Goal: Task Accomplishment & Management: Use online tool/utility

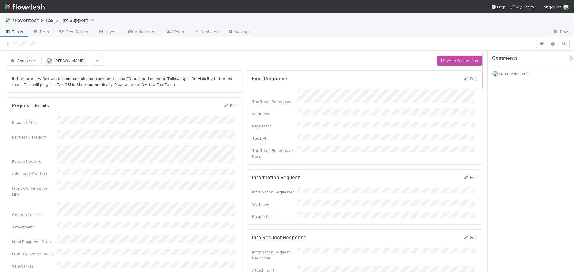
click at [142, 141] on div "Request Title Request Category Request Details Additional Context Front Convers…" at bounding box center [124, 205] width 225 height 178
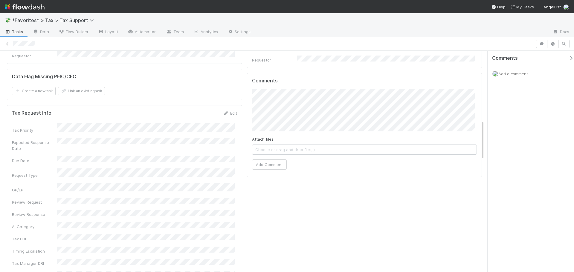
scroll to position [419, 0]
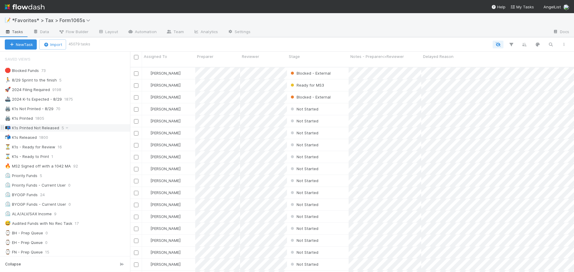
click at [86, 126] on div "📭 K1s Printed Not Released 5" at bounding box center [67, 127] width 125 height 7
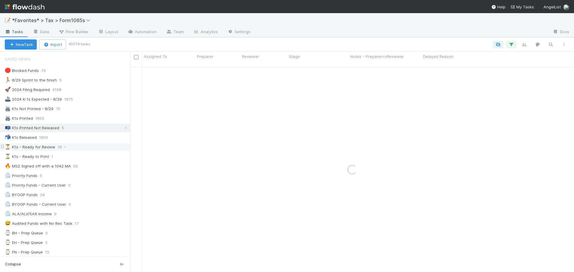
click at [79, 147] on div "⏳ K1s - Ready for Review 16" at bounding box center [67, 147] width 125 height 7
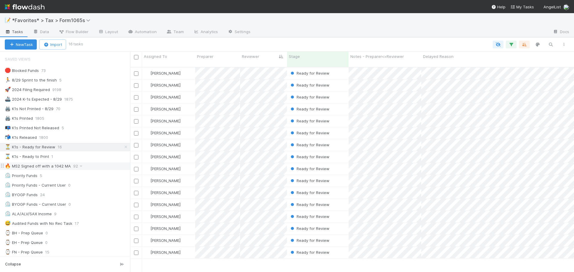
scroll to position [206, 440]
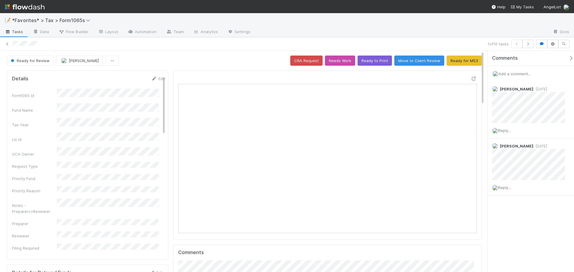
scroll to position [117, 291]
click at [25, 10] on img at bounding box center [25, 7] width 40 height 10
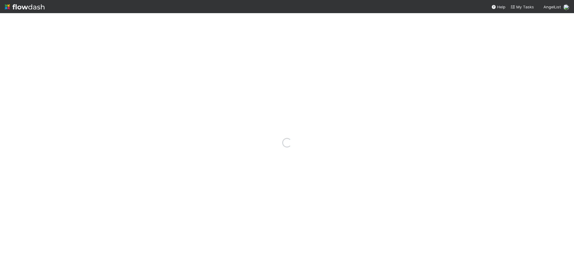
click at [28, 7] on img at bounding box center [25, 7] width 40 height 10
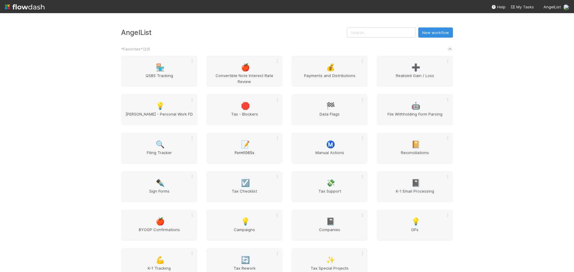
click at [251, 149] on div "📝 Form1065s" at bounding box center [244, 148] width 76 height 31
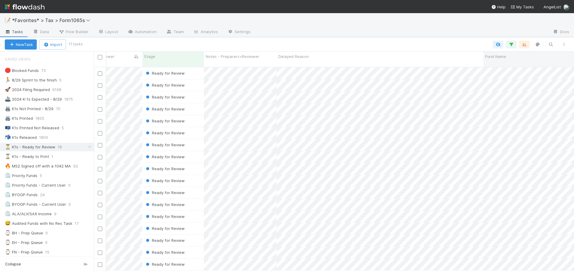
scroll to position [0, 109]
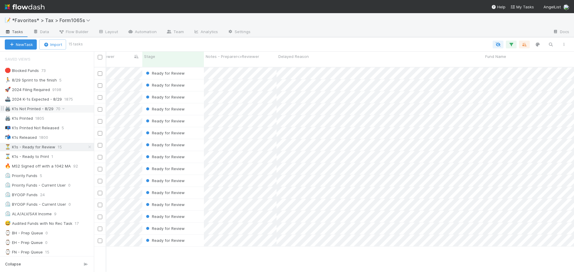
click at [67, 109] on div "🖨️ K1s Not Printed - 8/29 70" at bounding box center [49, 108] width 89 height 7
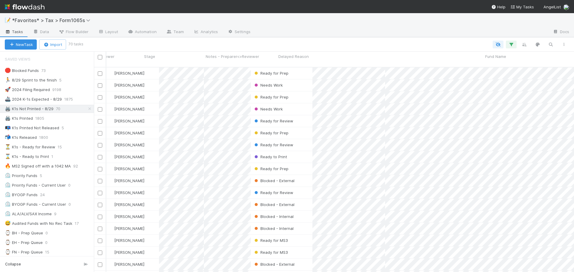
scroll to position [206, 476]
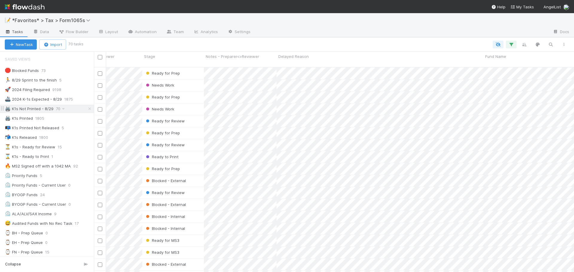
drag, startPoint x: 85, startPoint y: 110, endPoint x: 83, endPoint y: 107, distance: 3.1
click at [87, 110] on icon at bounding box center [90, 109] width 6 height 4
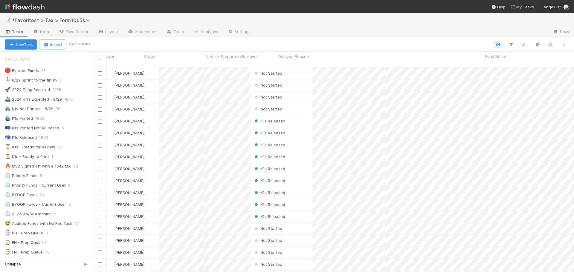
scroll to position [206, 476]
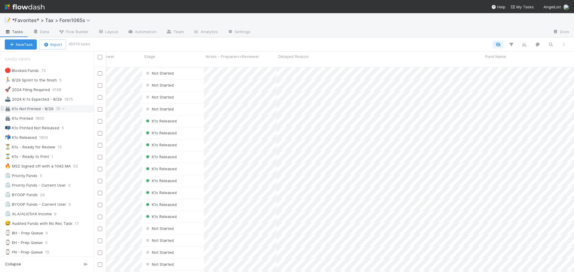
click at [67, 108] on div "🖨️ K1s Not Printed - 8/29 70" at bounding box center [49, 108] width 89 height 7
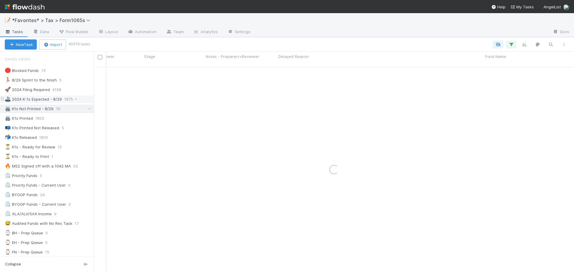
click at [80, 99] on div "🚢 2024 K-1s Expected - 8/29 1875" at bounding box center [49, 99] width 89 height 7
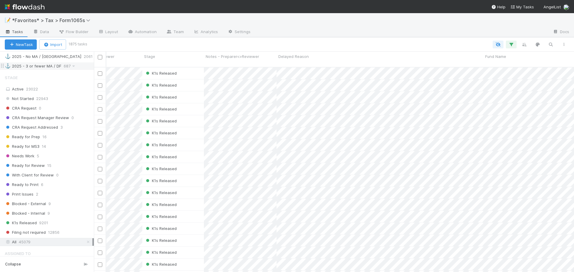
scroll to position [397, 0]
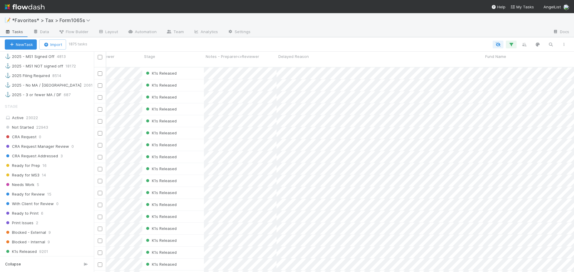
click at [40, 122] on div "Stage Active 23022 Not Started 22943 CRA Request 0 CRA Request Manager Review 0…" at bounding box center [47, 187] width 94 height 175
click at [41, 119] on div "Active 23022" at bounding box center [49, 117] width 88 height 7
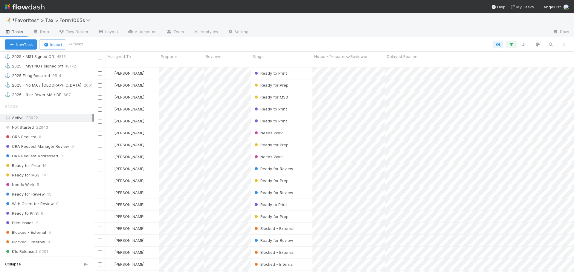
click at [269, 49] on div "New Task Import 74 tasks" at bounding box center [287, 44] width 574 height 14
click at [269, 57] on div "Stage" at bounding box center [282, 57] width 58 height 6
click at [271, 64] on div "Sort First → Last" at bounding box center [287, 67] width 68 height 9
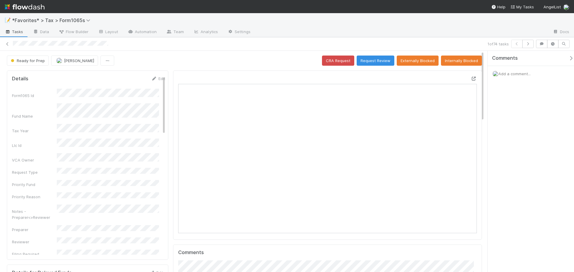
click at [471, 78] on icon at bounding box center [474, 79] width 6 height 4
click at [532, 44] on button "button" at bounding box center [527, 44] width 11 height 8
click at [471, 77] on icon at bounding box center [474, 79] width 6 height 4
click at [527, 45] on icon "button" at bounding box center [528, 44] width 6 height 4
click at [471, 80] on icon at bounding box center [474, 79] width 6 height 4
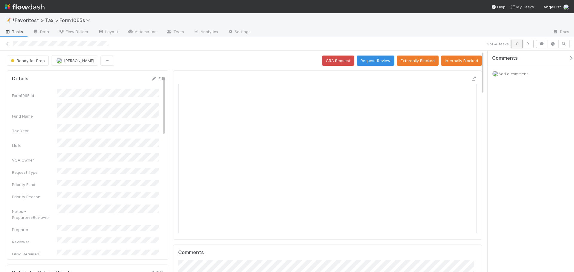
click at [517, 43] on icon "button" at bounding box center [517, 44] width 6 height 4
click at [527, 46] on button "button" at bounding box center [527, 44] width 11 height 8
click at [471, 77] on icon at bounding box center [474, 79] width 6 height 4
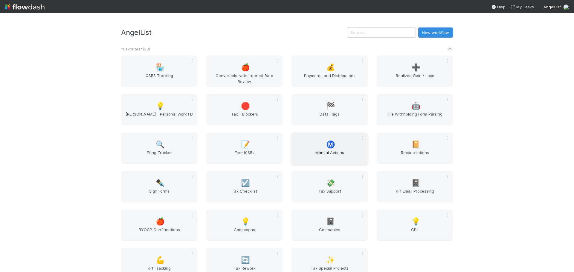
click at [320, 142] on div "Ⓜ️ Manual Actions" at bounding box center [330, 148] width 76 height 31
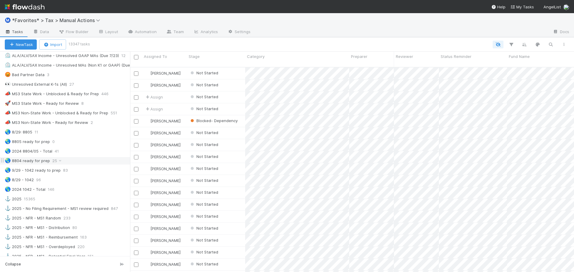
scroll to position [389, 0]
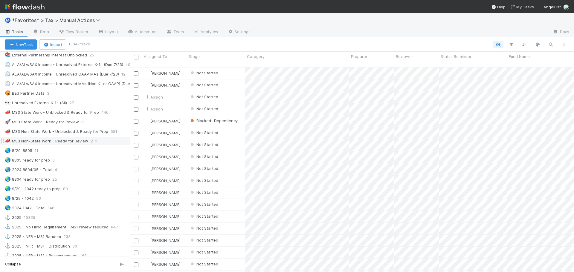
click at [67, 140] on div "📣 MS3 Non-State Work - Ready for Review" at bounding box center [46, 141] width 83 height 7
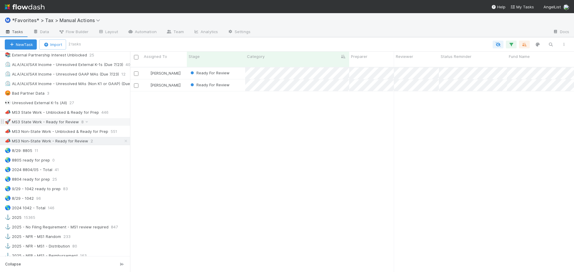
scroll to position [206, 440]
click at [65, 123] on div "🚀 MS3 State Work - Ready for Review" at bounding box center [42, 121] width 74 height 7
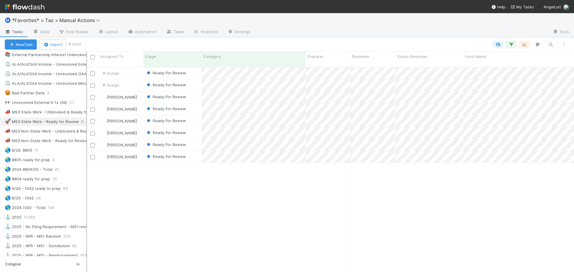
scroll to position [206, 476]
drag, startPoint x: 132, startPoint y: 131, endPoint x: 94, endPoint y: 131, distance: 38.0
click at [94, 131] on div at bounding box center [94, 162] width 1 height 221
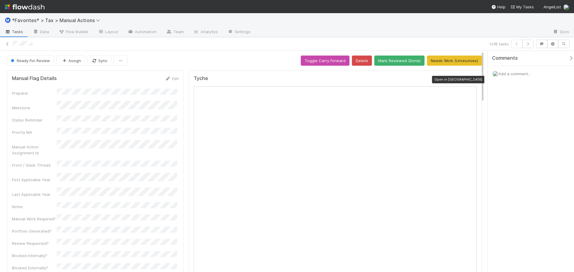
click at [471, 80] on icon at bounding box center [474, 80] width 6 height 4
drag, startPoint x: 243, startPoint y: 43, endPoint x: 346, endPoint y: 51, distance: 103.4
click at [243, 43] on div at bounding box center [250, 44] width 474 height 6
click at [530, 43] on icon "button" at bounding box center [528, 44] width 6 height 4
click at [530, 45] on icon "button" at bounding box center [528, 44] width 6 height 4
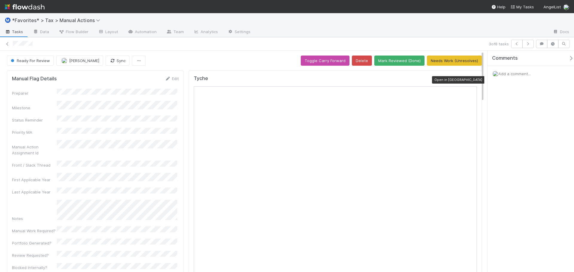
click at [471, 79] on icon at bounding box center [474, 80] width 6 height 4
click at [265, 57] on div "Ready For Review Helen Vo Sync Toggle Carry Forward Delete Mark Reviewed (Done)…" at bounding box center [244, 61] width 475 height 10
click at [9, 44] on icon at bounding box center [7, 44] width 6 height 4
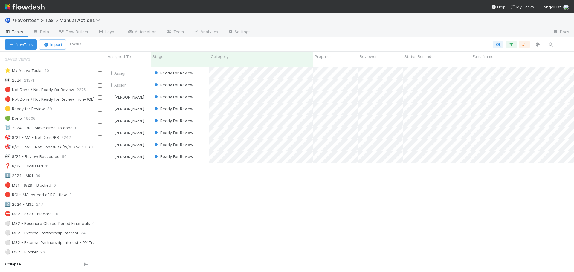
scroll to position [5, 5]
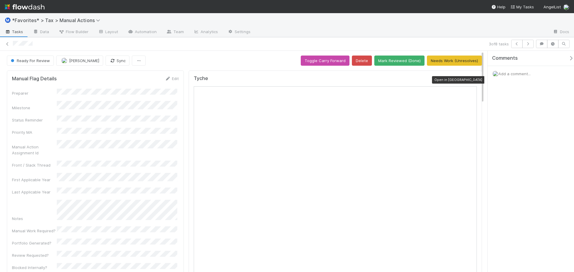
click at [471, 80] on icon at bounding box center [474, 80] width 6 height 4
click at [424, 22] on div "Ⓜ️ *Favorites* > Tax > Manual Actions" at bounding box center [287, 20] width 574 height 14
click at [201, 62] on div "Ready For Review Helen Vo Sync Toggle Carry Forward Delete Mark Reviewed (Done)…" at bounding box center [244, 61] width 475 height 10
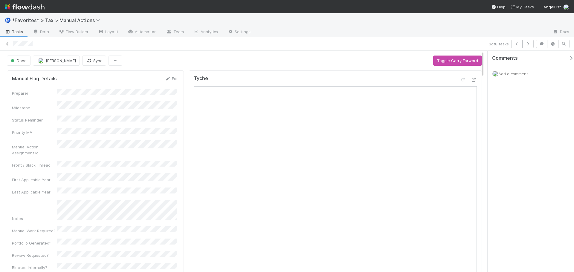
click at [9, 45] on icon at bounding box center [7, 44] width 6 height 4
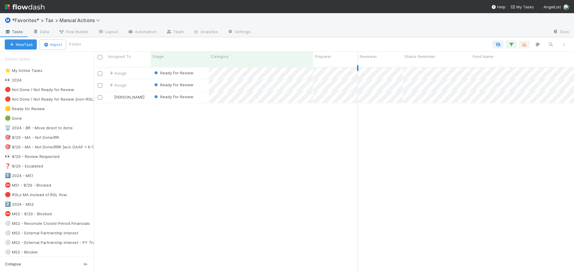
scroll to position [206, 476]
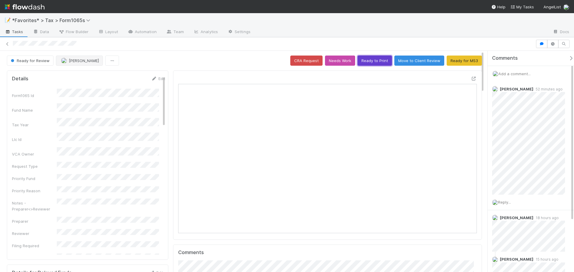
drag, startPoint x: 363, startPoint y: 62, endPoint x: 83, endPoint y: 60, distance: 279.9
click at [113, 65] on div "Ready for Review Helen Vo CRA Request Needs Work Ready to Print Move to Client …" at bounding box center [244, 61] width 475 height 10
click at [34, 60] on span "Ready for Review" at bounding box center [30, 60] width 40 height 5
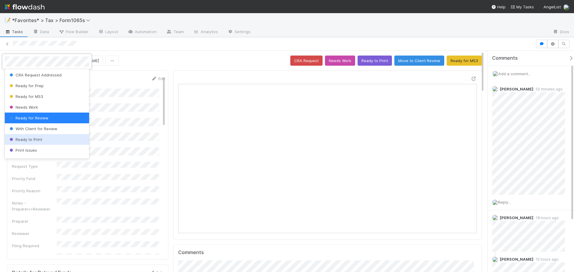
scroll to position [61, 0]
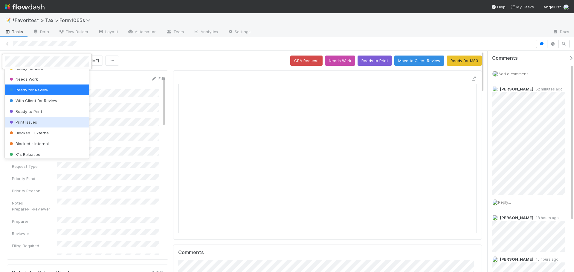
drag, startPoint x: 37, startPoint y: 121, endPoint x: 175, endPoint y: 3, distance: 181.1
click at [37, 121] on div "Print Issues" at bounding box center [47, 122] width 84 height 11
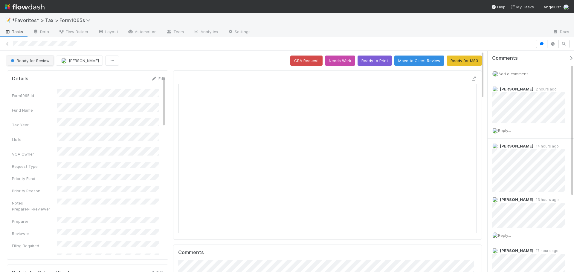
click at [38, 60] on span "Ready for Review" at bounding box center [30, 60] width 40 height 5
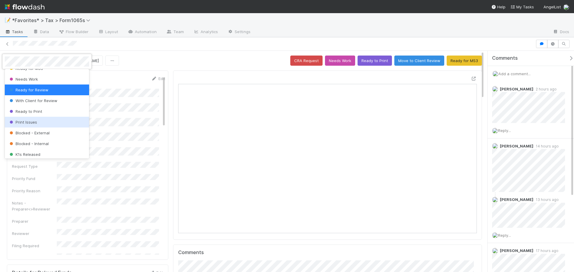
click at [38, 122] on div "Print Issues" at bounding box center [47, 122] width 84 height 11
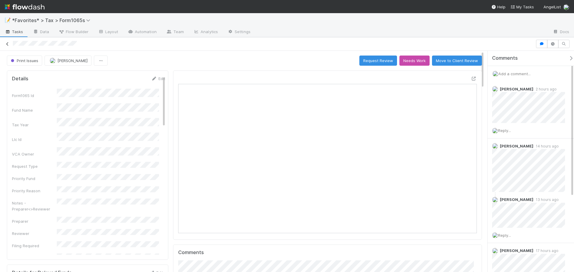
click at [7, 44] on icon at bounding box center [7, 44] width 6 height 4
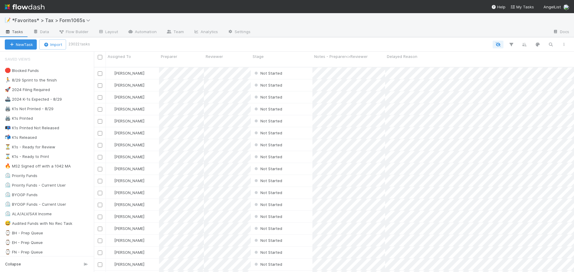
scroll to position [206, 476]
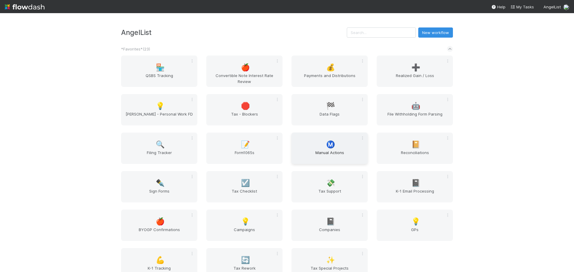
click at [318, 157] on span "Manual Actions" at bounding box center [329, 156] width 71 height 12
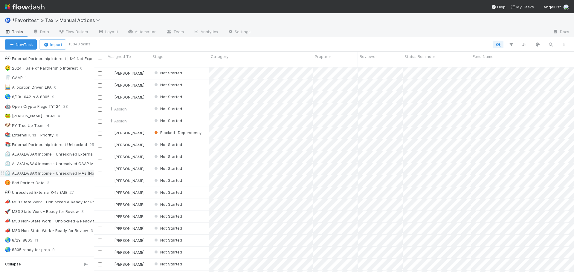
scroll to position [329, 0]
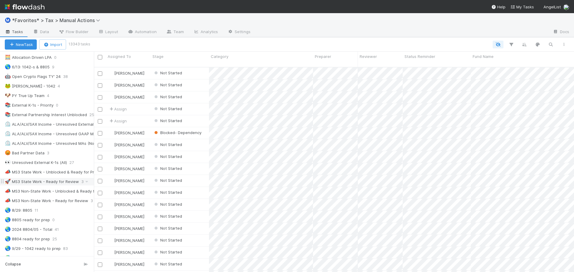
click at [70, 182] on div "🚀 MS3 State Work - Ready for Review" at bounding box center [42, 181] width 74 height 7
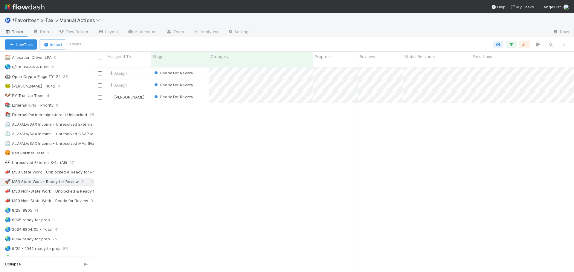
scroll to position [206, 476]
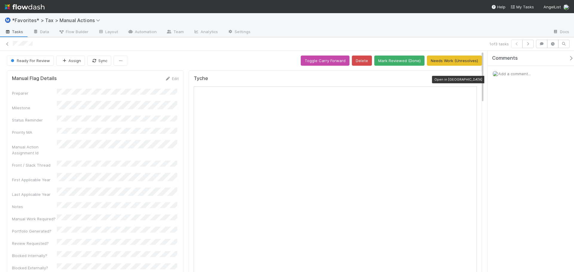
click at [471, 79] on icon at bounding box center [474, 80] width 6 height 4
click at [8, 44] on icon at bounding box center [7, 44] width 6 height 4
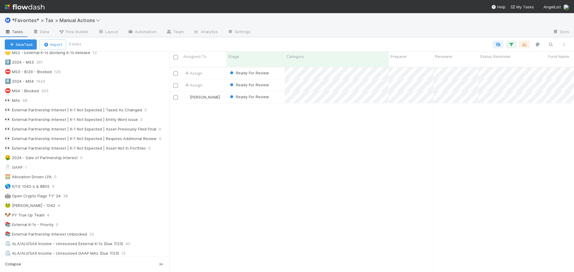
scroll to position [206, 390]
drag, startPoint x: 94, startPoint y: 159, endPoint x: 192, endPoint y: 160, distance: 97.8
click at [192, 160] on div "Assigned To Stage Category Preparer Reviewer Status Reminder Fund Name Mileston…" at bounding box center [287, 162] width 574 height 221
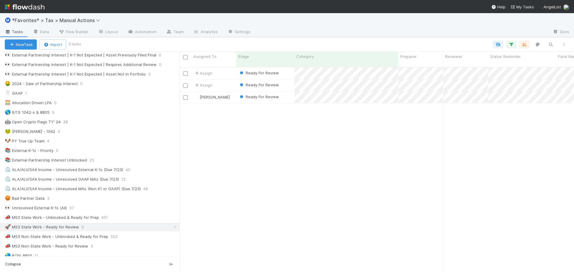
scroll to position [329, 0]
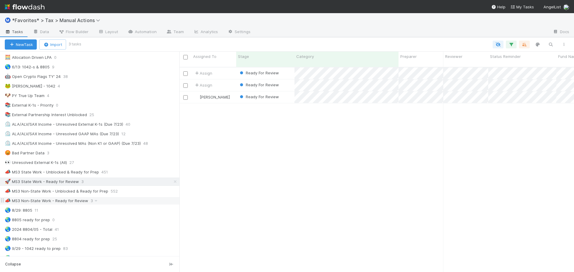
click at [73, 201] on div "📣 MS3 Non-State Work - Ready for Review" at bounding box center [46, 200] width 83 height 7
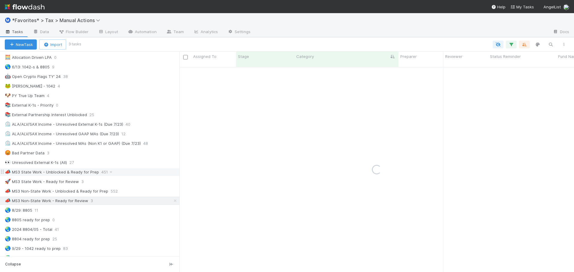
click at [57, 170] on div "📣 MS3 State Work - Unblocked & Ready for Prep" at bounding box center [52, 172] width 94 height 7
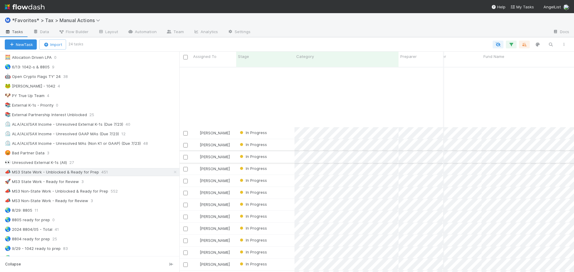
scroll to position [82, 75]
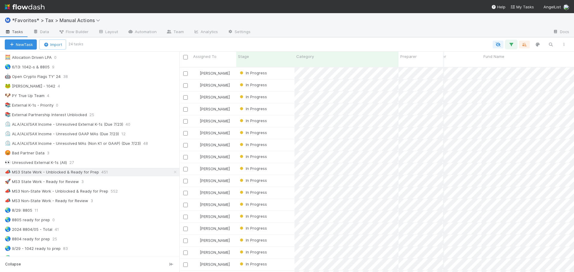
click at [513, 45] on icon "button" at bounding box center [511, 44] width 6 height 5
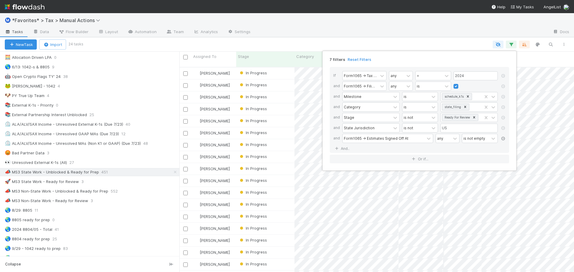
click at [503, 139] on icon at bounding box center [503, 139] width 6 height 4
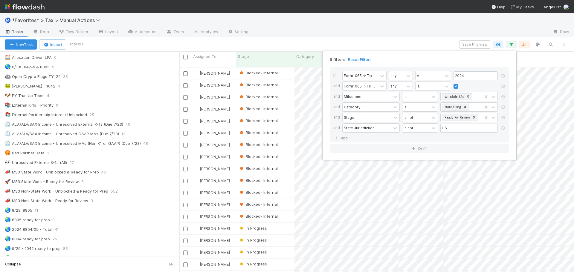
click at [428, 22] on div "6 filters Reset Filters If Form1065 -> Tax Year any = 2024 and Form1065 -> Fili…" at bounding box center [287, 136] width 574 height 272
click at [397, 34] on div "6 filters Reset Filters If Form1065 -> Tax Year any = 2024 and Form1065 -> Fili…" at bounding box center [287, 136] width 574 height 272
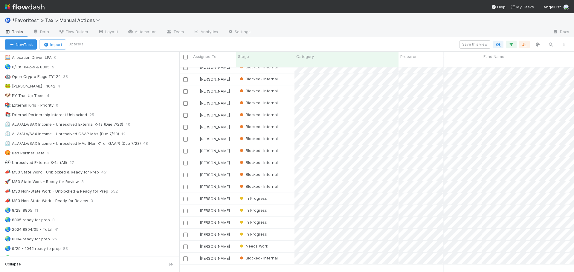
scroll to position [0, 75]
